Goal: Task Accomplishment & Management: Use online tool/utility

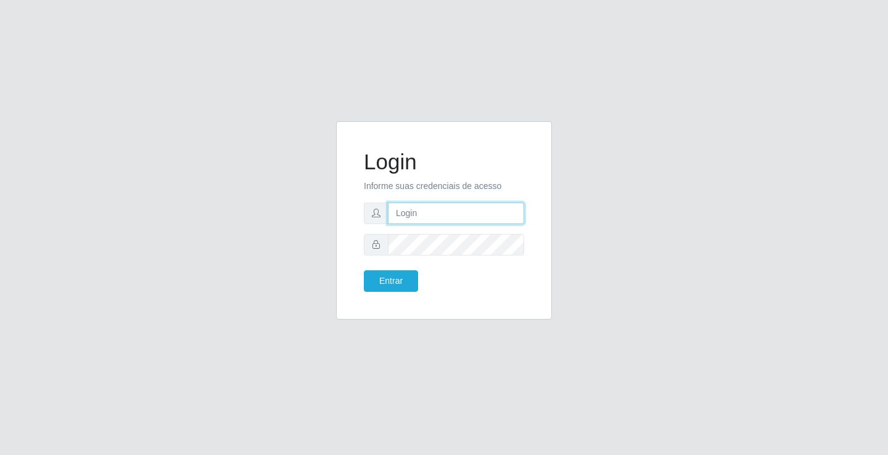
click at [433, 216] on input "text" at bounding box center [456, 214] width 136 height 22
type input "[EMAIL_ADDRESS][DOMAIN_NAME]"
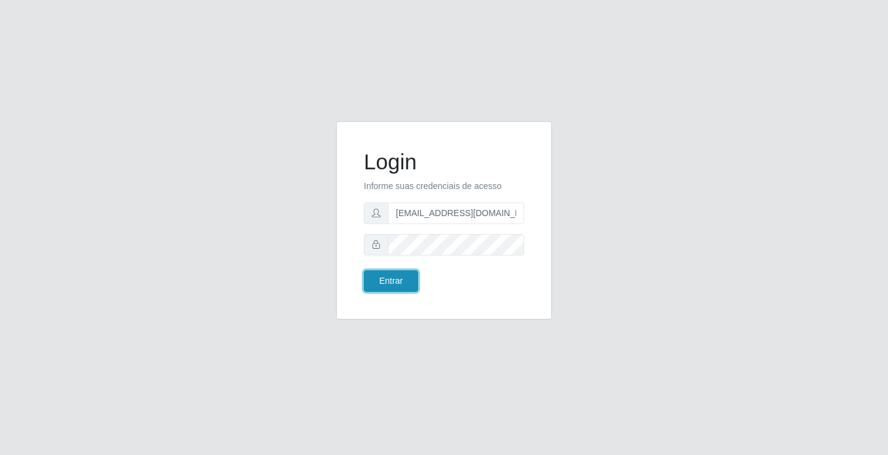
click at [385, 290] on button "Entrar" at bounding box center [391, 282] width 54 height 22
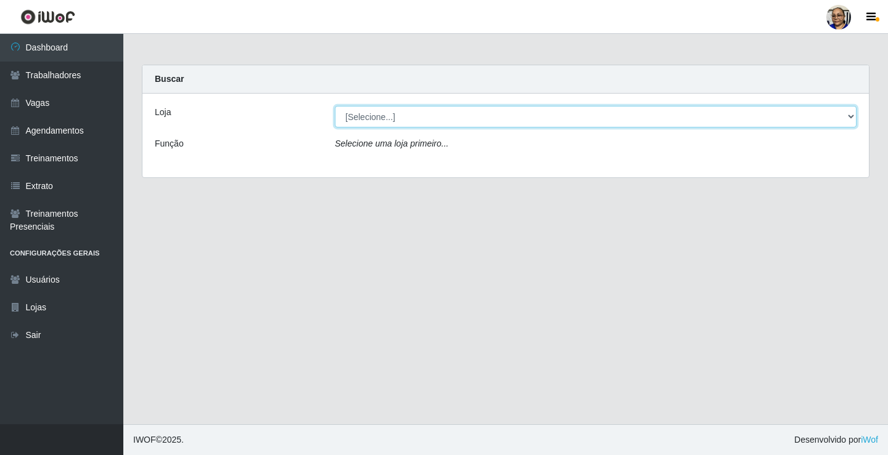
click at [851, 116] on select "[Selecione...] Mercadinho [GEOGRAPHIC_DATA]" at bounding box center [595, 117] width 521 height 22
select select "345"
click at [335, 106] on select "[Selecione...] Mercadinho [GEOGRAPHIC_DATA]" at bounding box center [595, 117] width 521 height 22
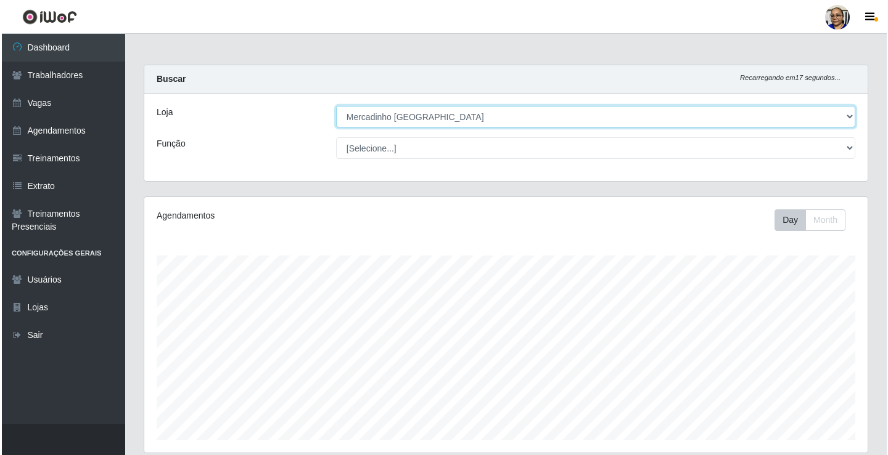
scroll to position [308, 0]
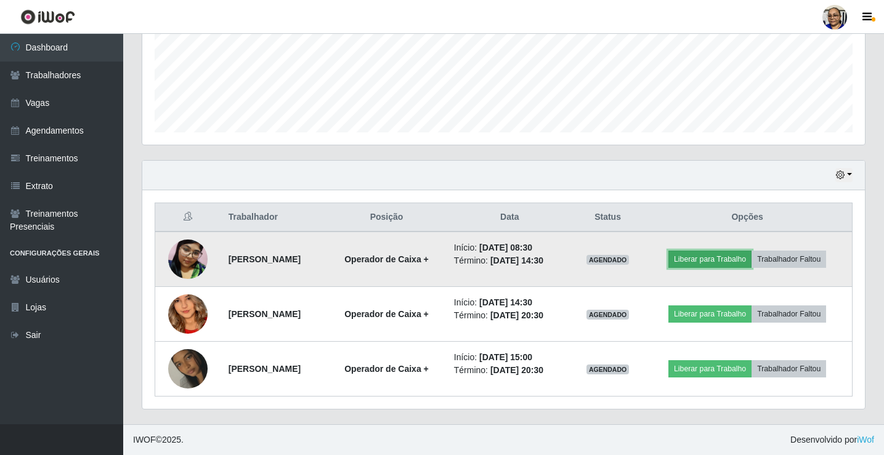
click at [729, 260] on button "Liberar para Trabalho" at bounding box center [710, 259] width 83 height 17
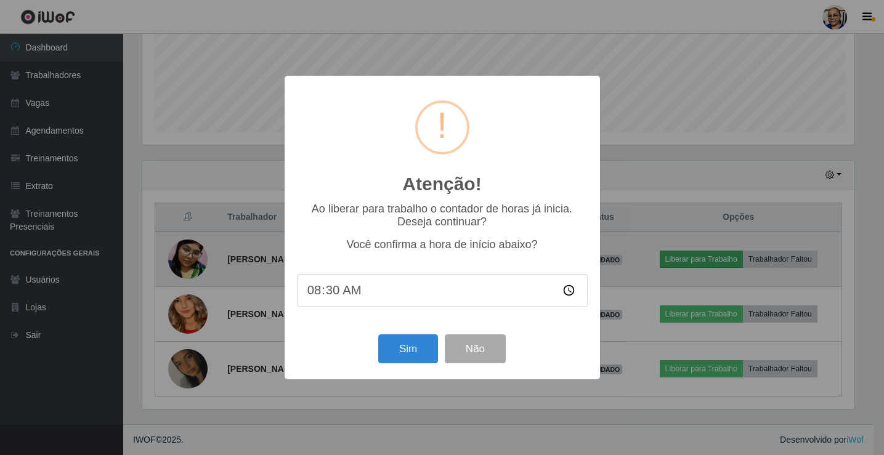
scroll to position [256, 716]
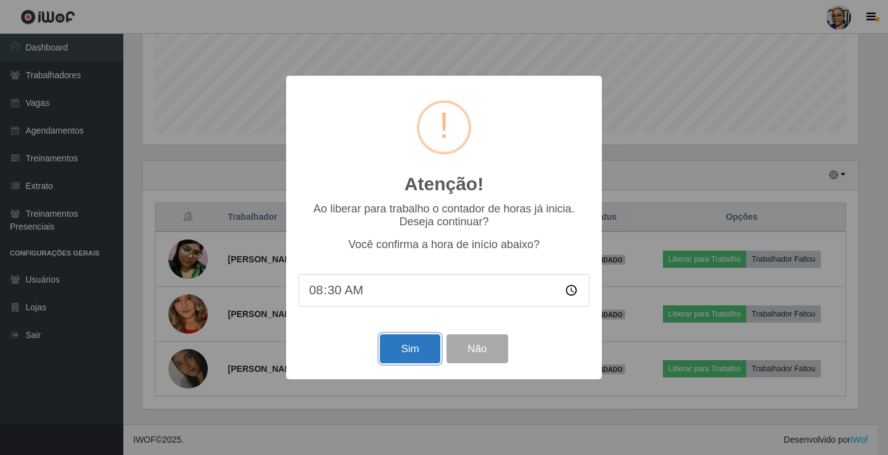
click at [417, 357] on button "Sim" at bounding box center [410, 349] width 60 height 29
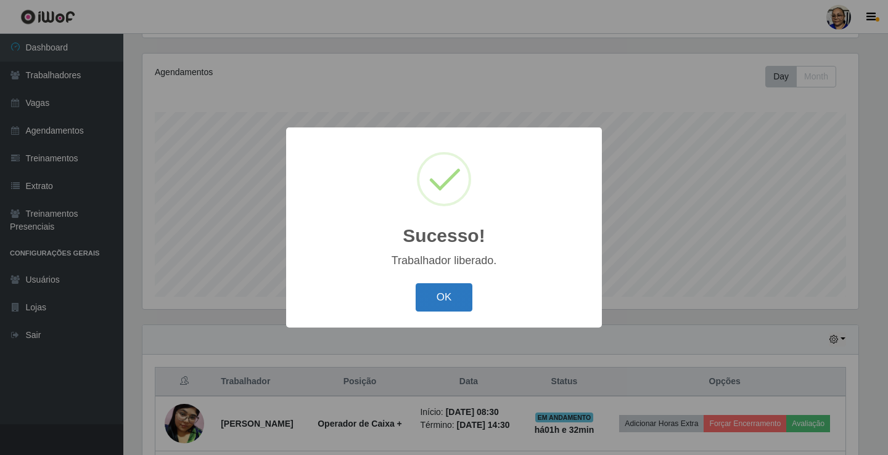
click at [451, 300] on button "OK" at bounding box center [443, 298] width 57 height 29
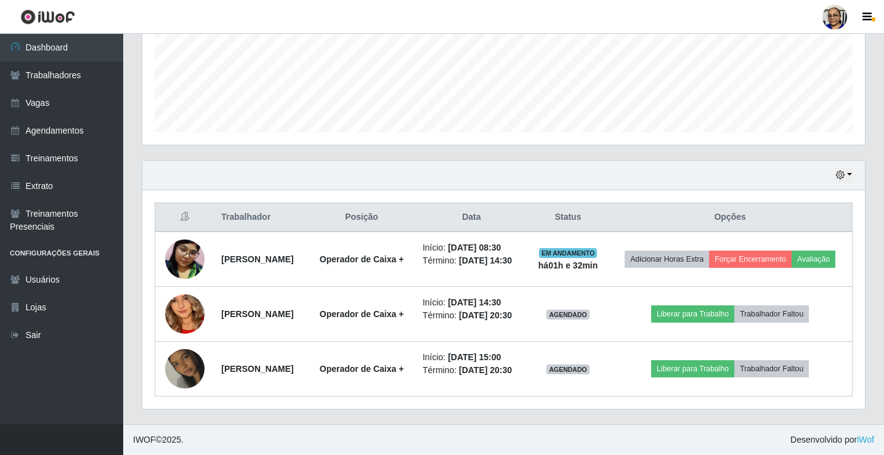
scroll to position [336, 0]
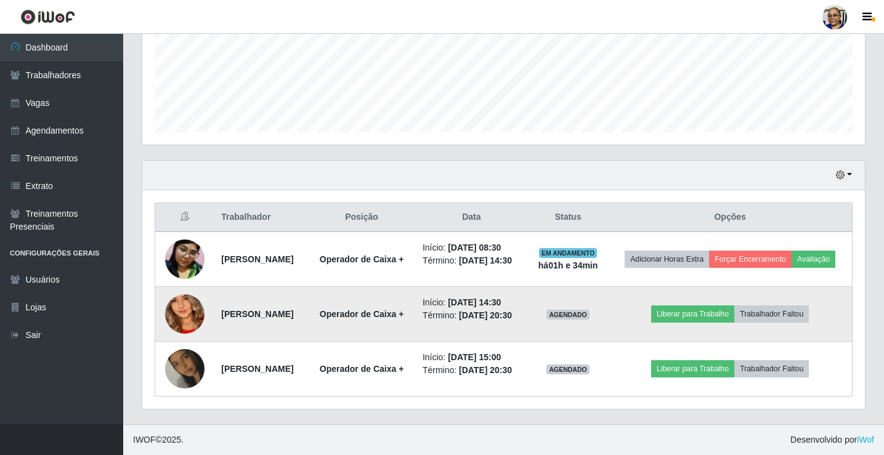
click at [186, 303] on img at bounding box center [184, 315] width 39 height 86
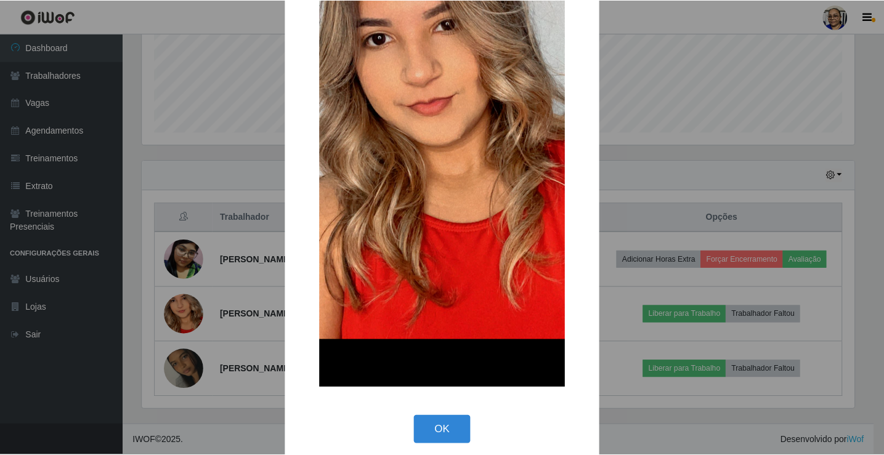
scroll to position [185, 0]
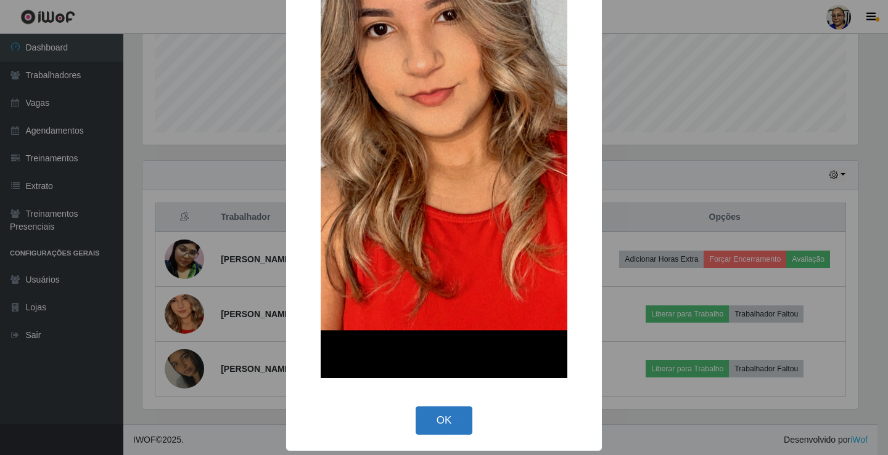
click at [451, 417] on button "OK" at bounding box center [443, 421] width 57 height 29
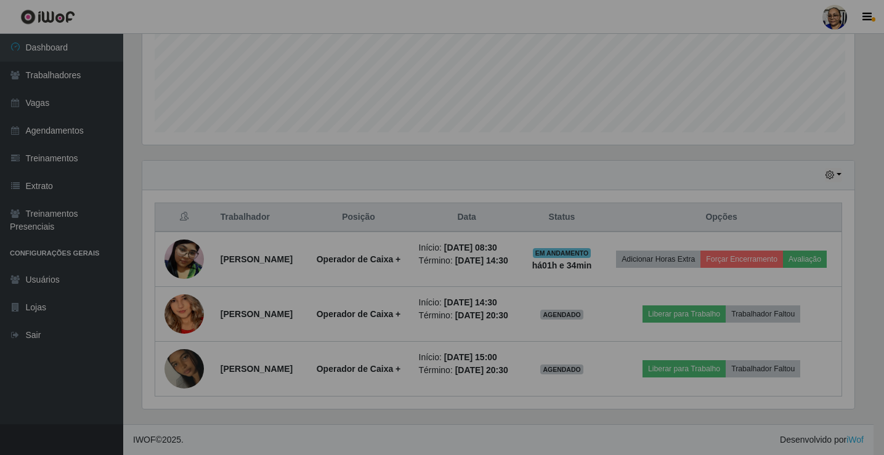
scroll to position [256, 723]
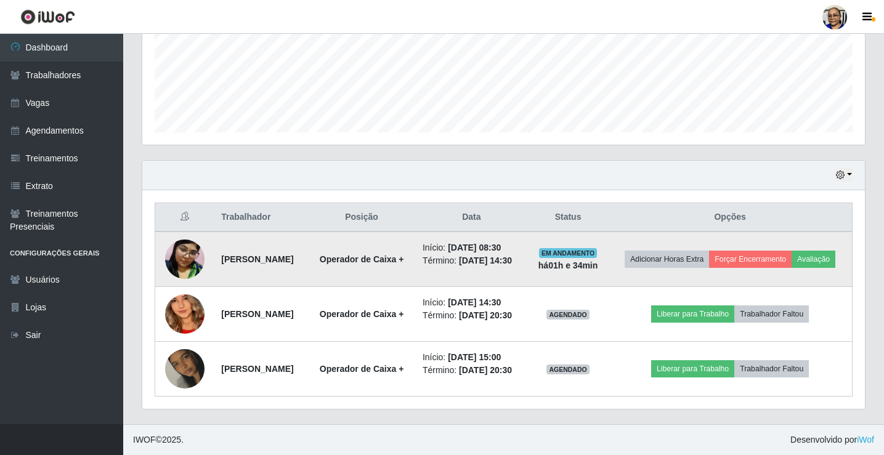
click at [189, 240] on img at bounding box center [184, 259] width 39 height 52
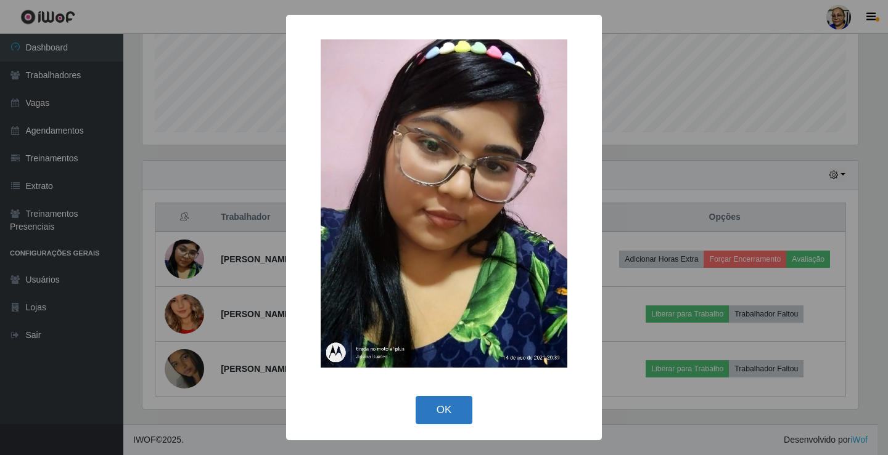
click at [446, 419] on button "OK" at bounding box center [443, 410] width 57 height 29
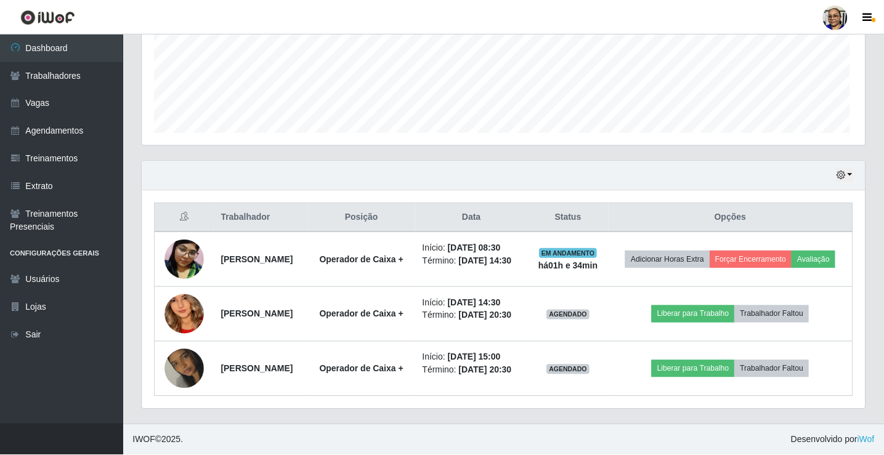
scroll to position [256, 723]
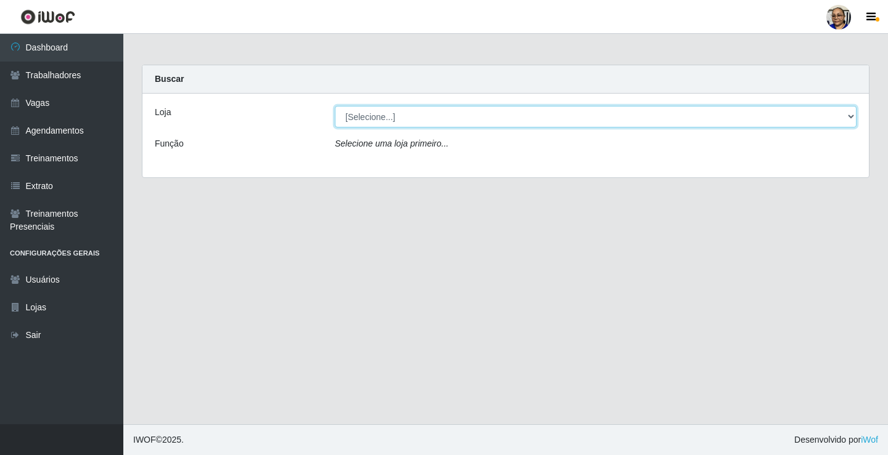
click at [851, 116] on select "[Selecione...] Mercadinho [GEOGRAPHIC_DATA]" at bounding box center [595, 117] width 521 height 22
select select "345"
click at [335, 106] on select "[Selecione...] Mercadinho [GEOGRAPHIC_DATA]" at bounding box center [595, 117] width 521 height 22
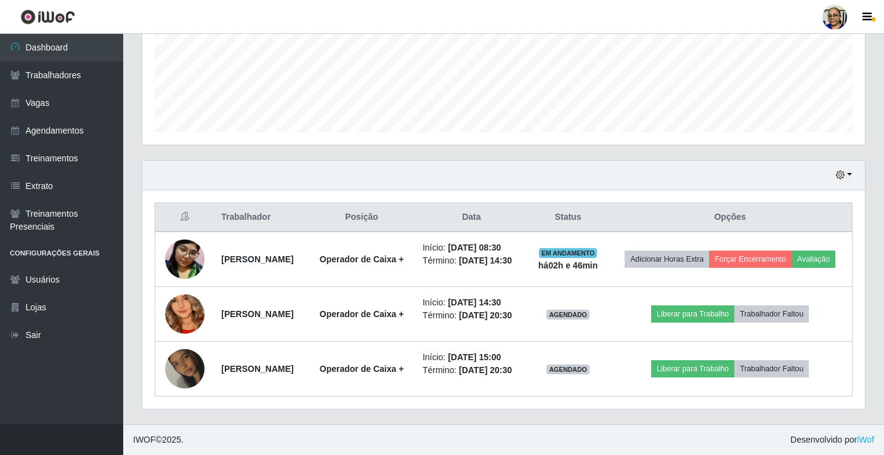
scroll to position [336, 0]
